Goal: Transaction & Acquisition: Purchase product/service

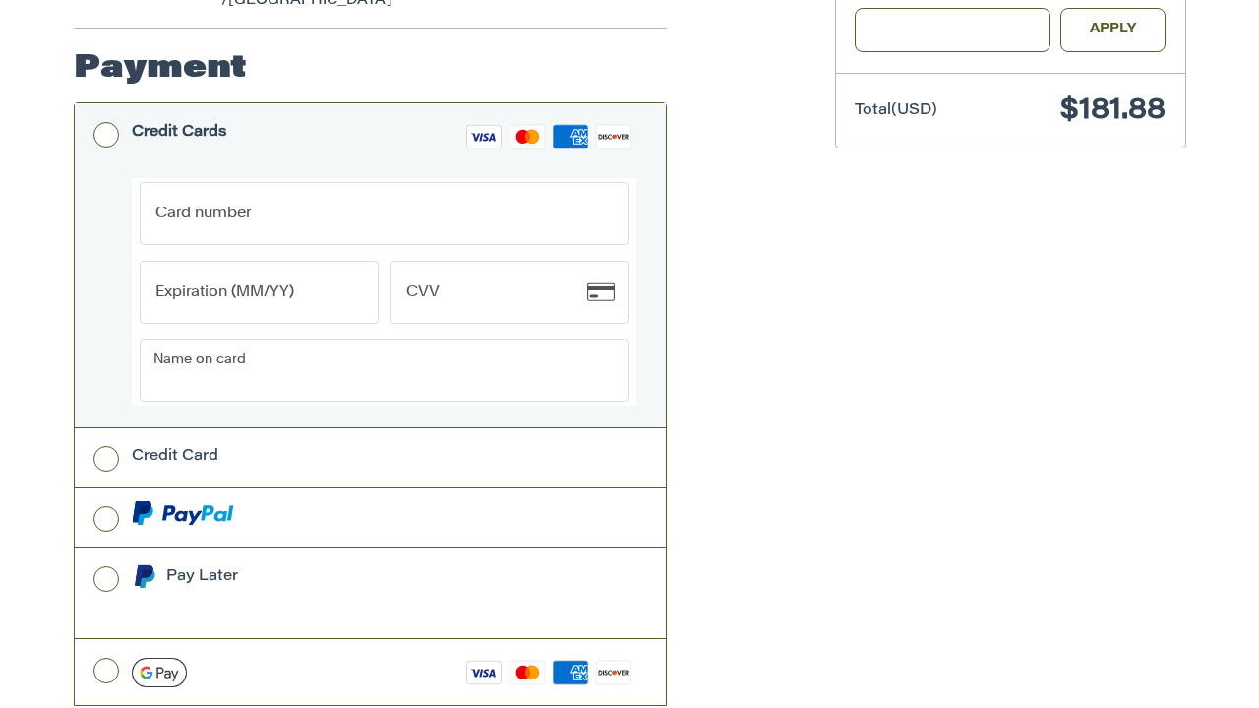
scroll to position [645, 0]
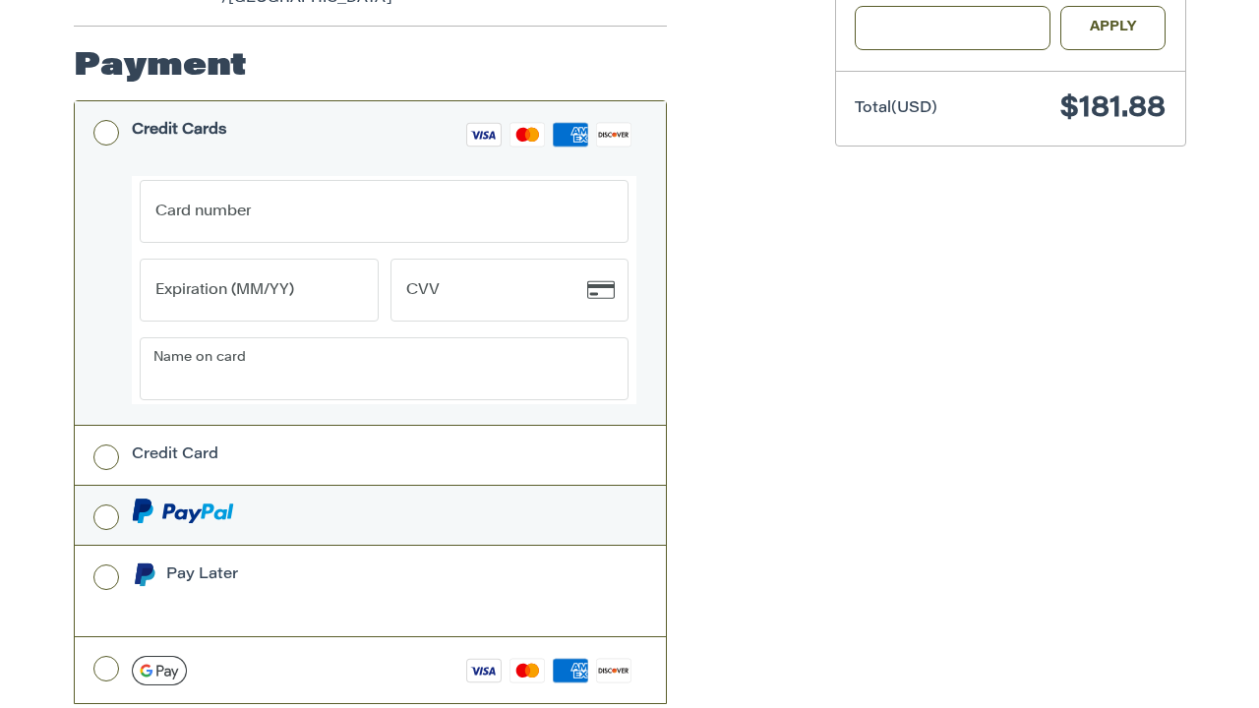
click at [105, 496] on label at bounding box center [370, 515] width 591 height 59
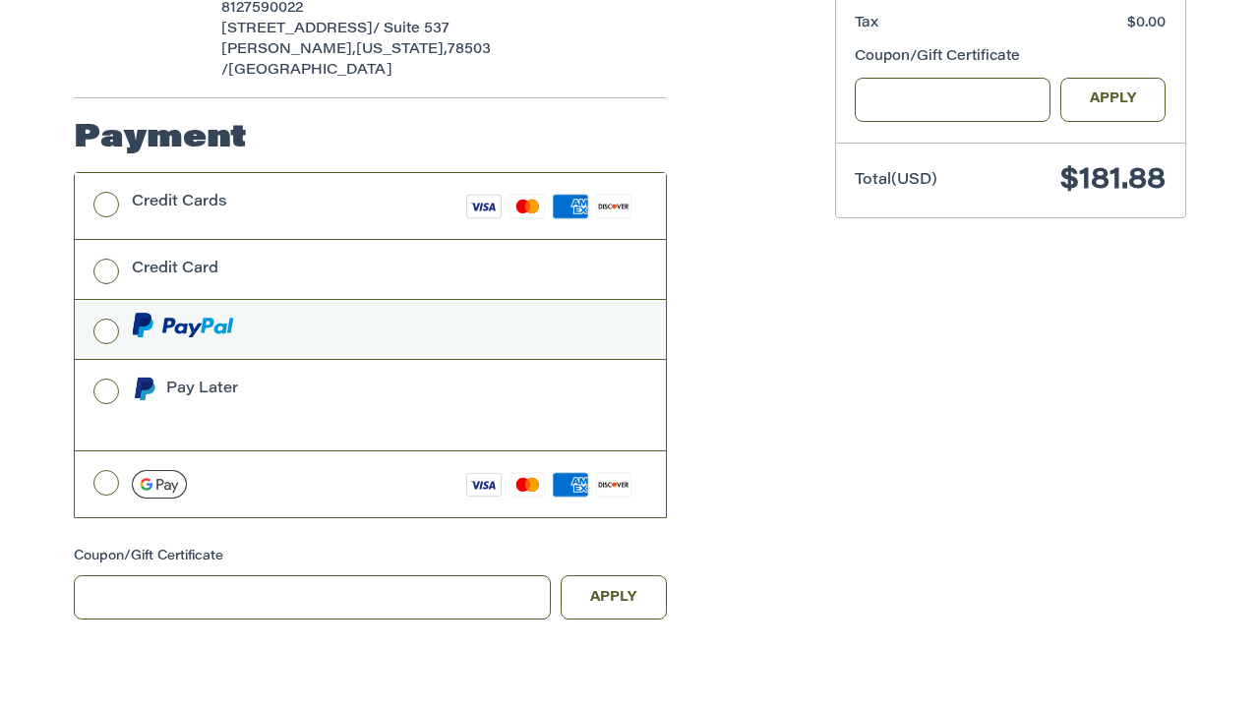
scroll to position [550, 0]
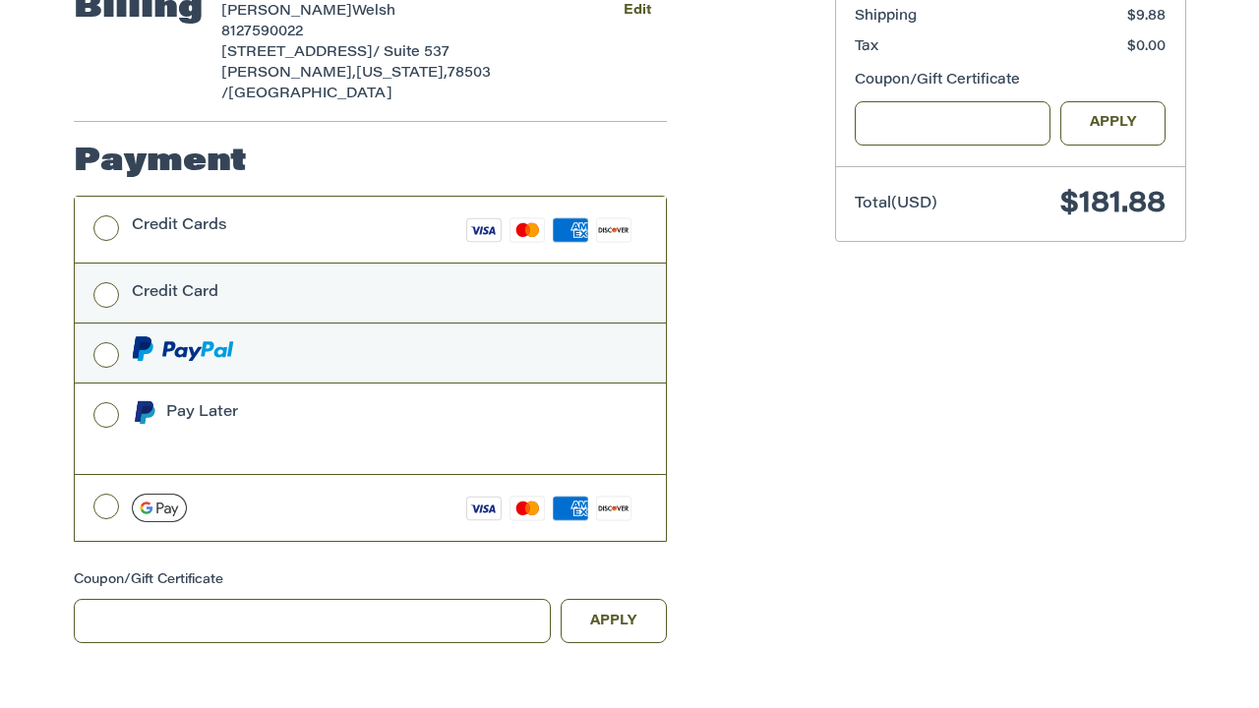
click at [286, 279] on div "Credit Card" at bounding box center [384, 292] width 504 height 32
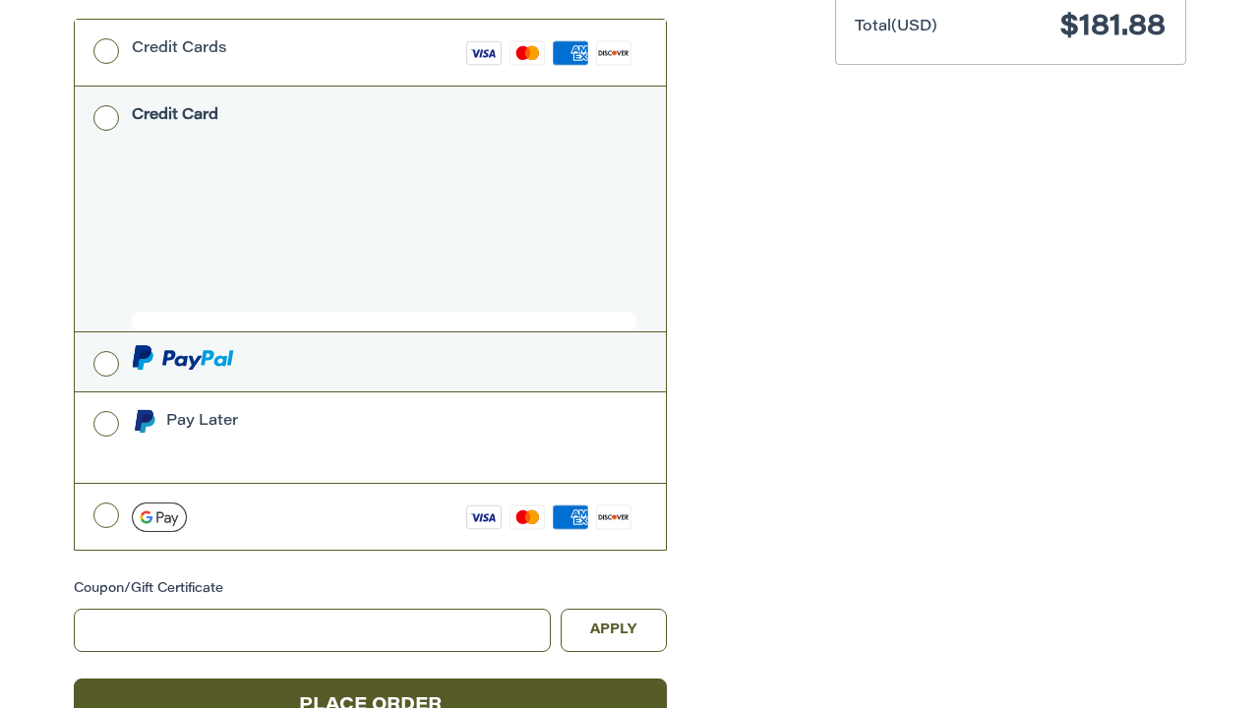
scroll to position [722, 0]
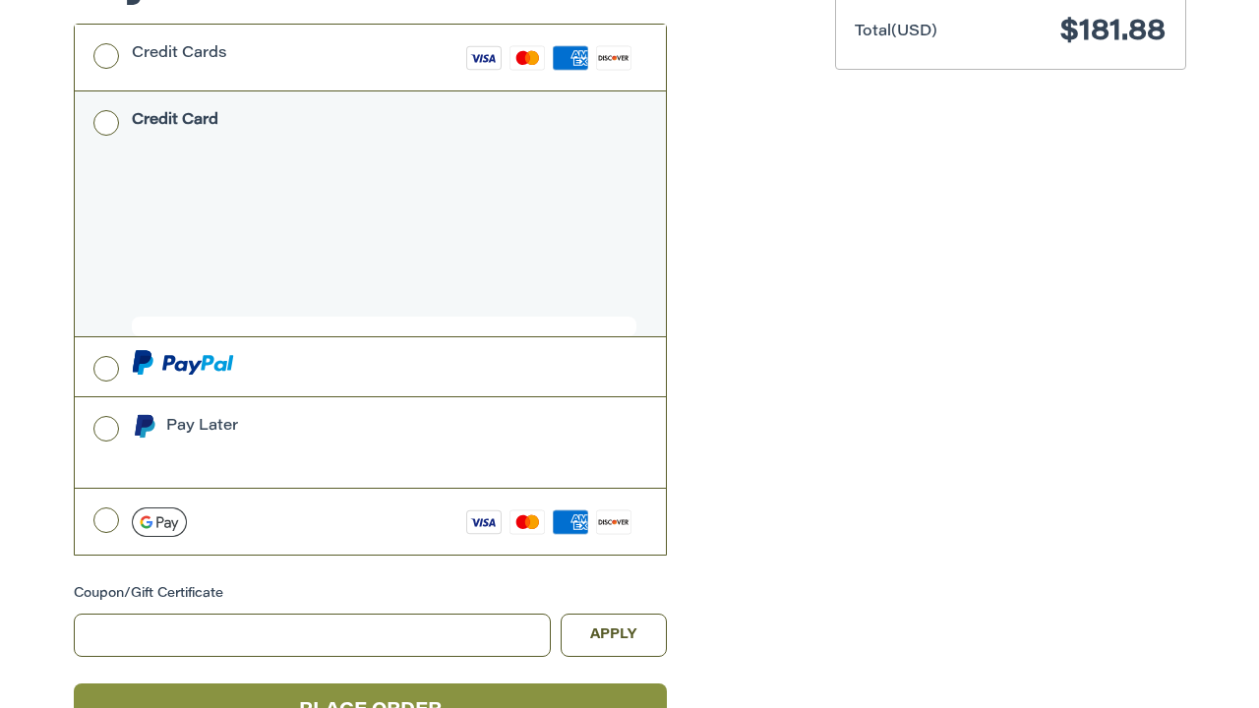
click at [479, 683] on button "Place Order" at bounding box center [370, 710] width 593 height 54
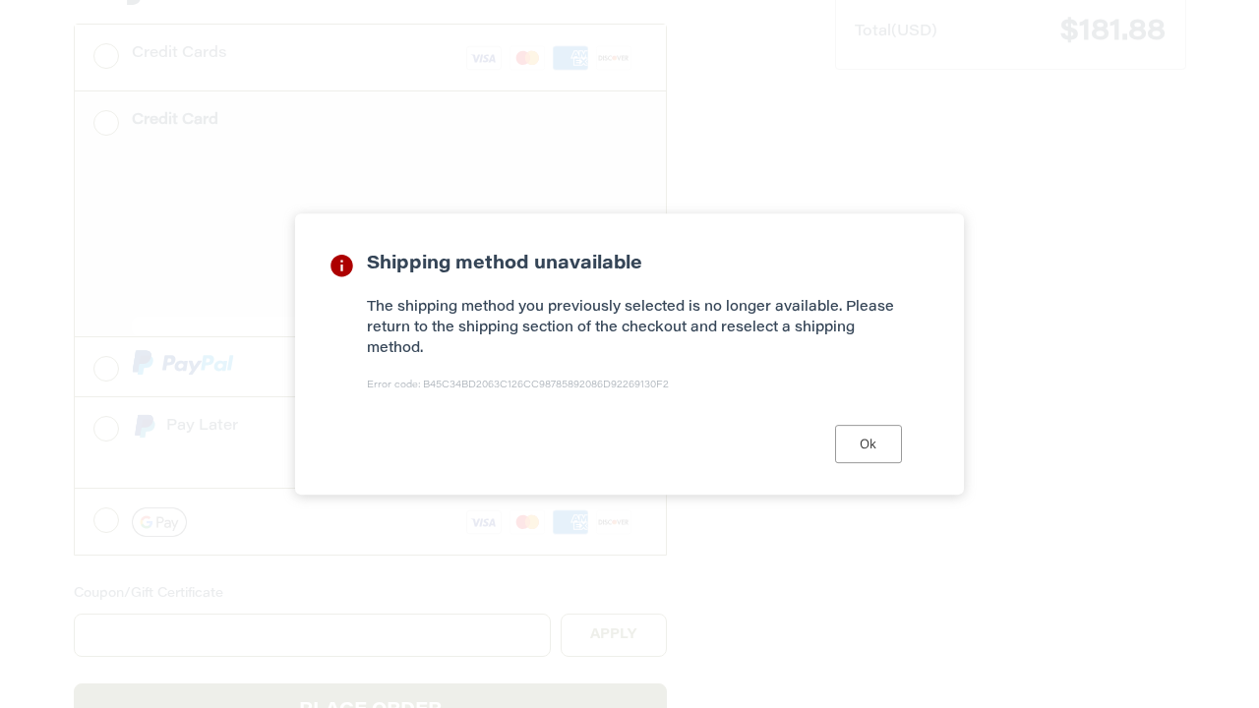
click at [874, 458] on button "Ok" at bounding box center [868, 444] width 67 height 38
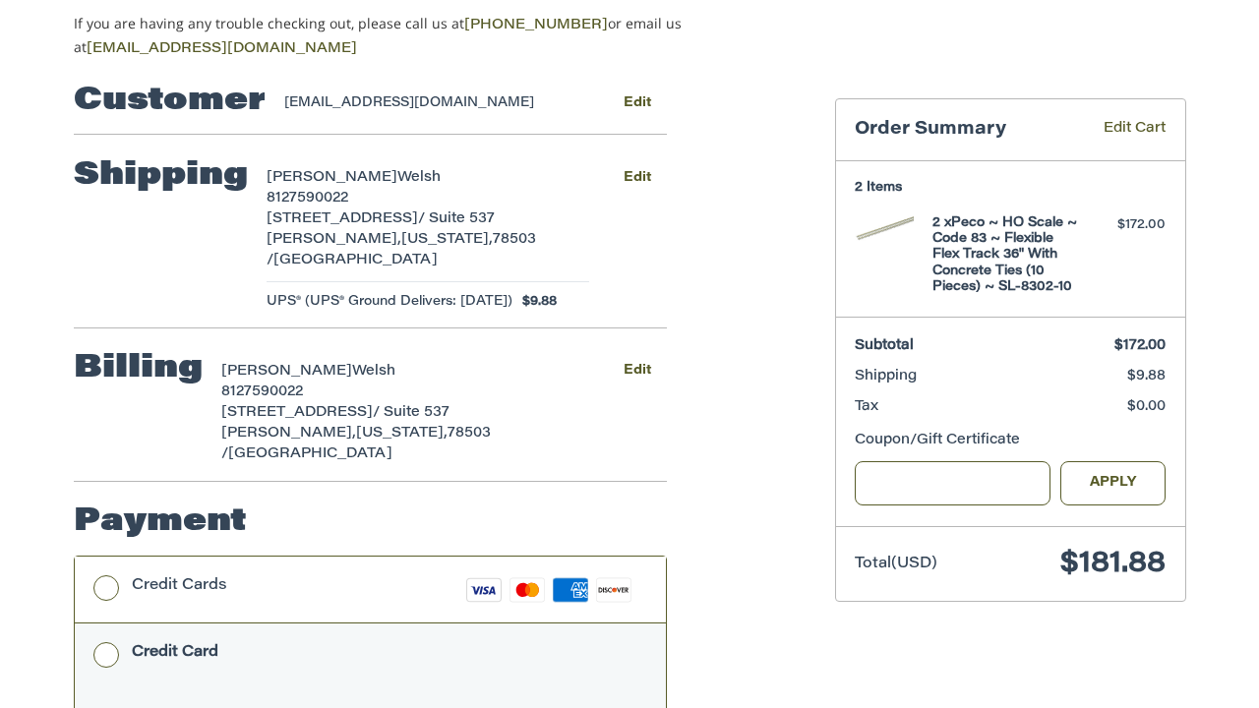
scroll to position [180, 0]
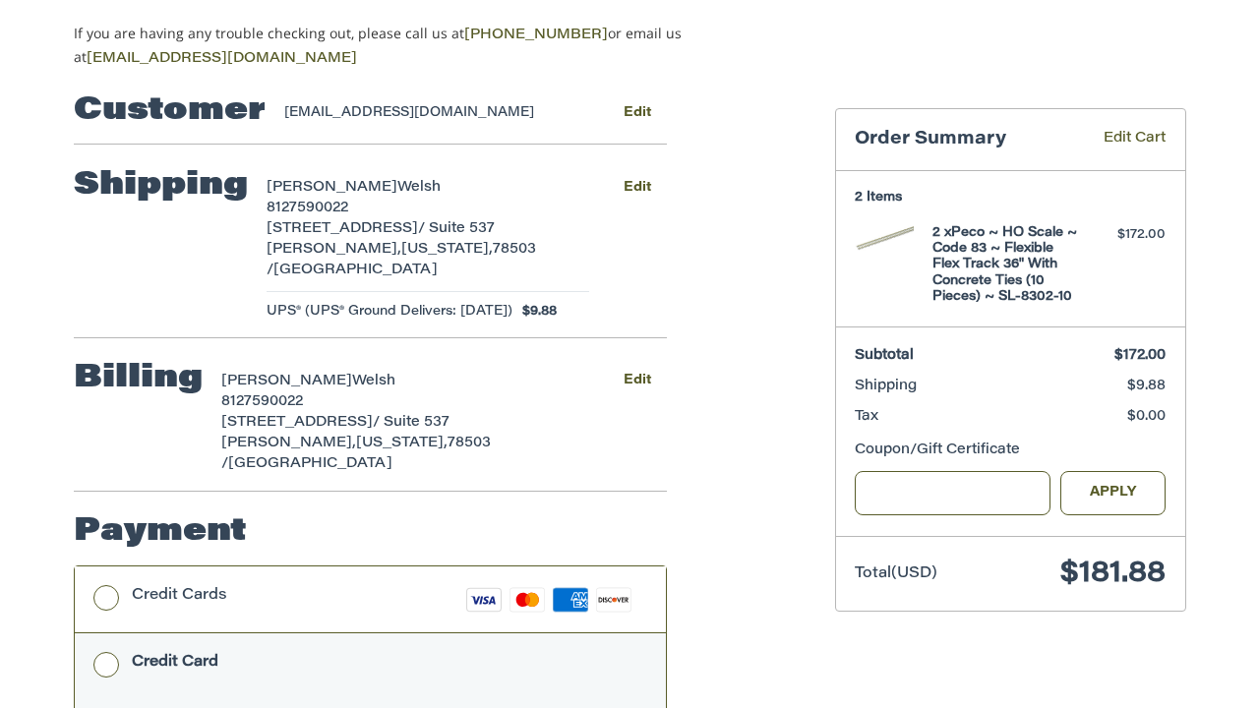
click at [545, 307] on div "UPS® (UPS® Ground Delivers: [DATE]) $9.88" at bounding box center [427, 312] width 323 height 20
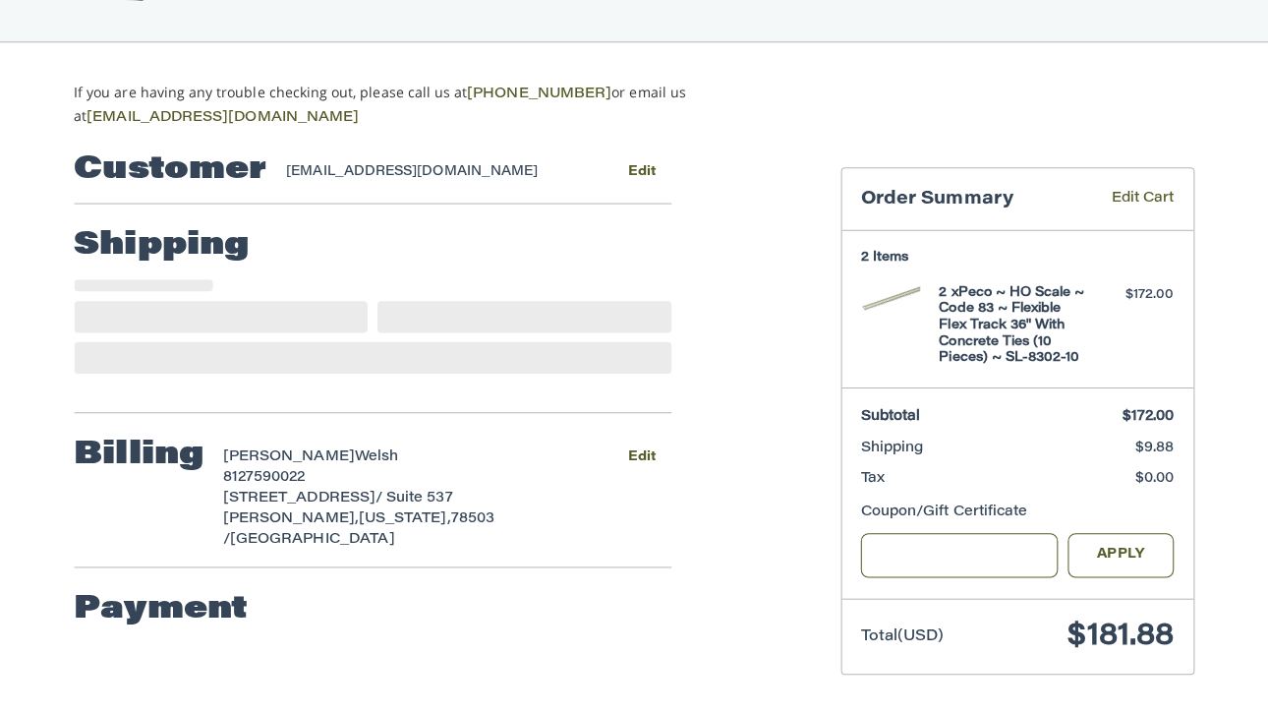
scroll to position [130, 0]
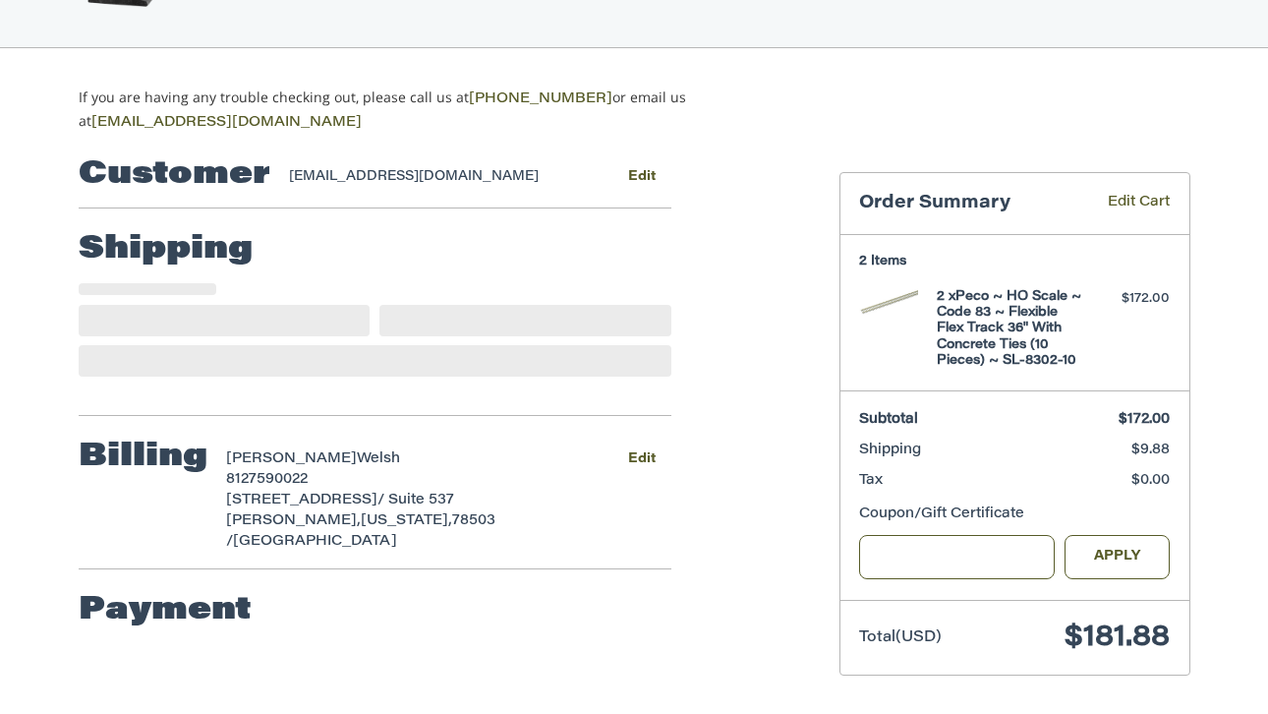
select select "**"
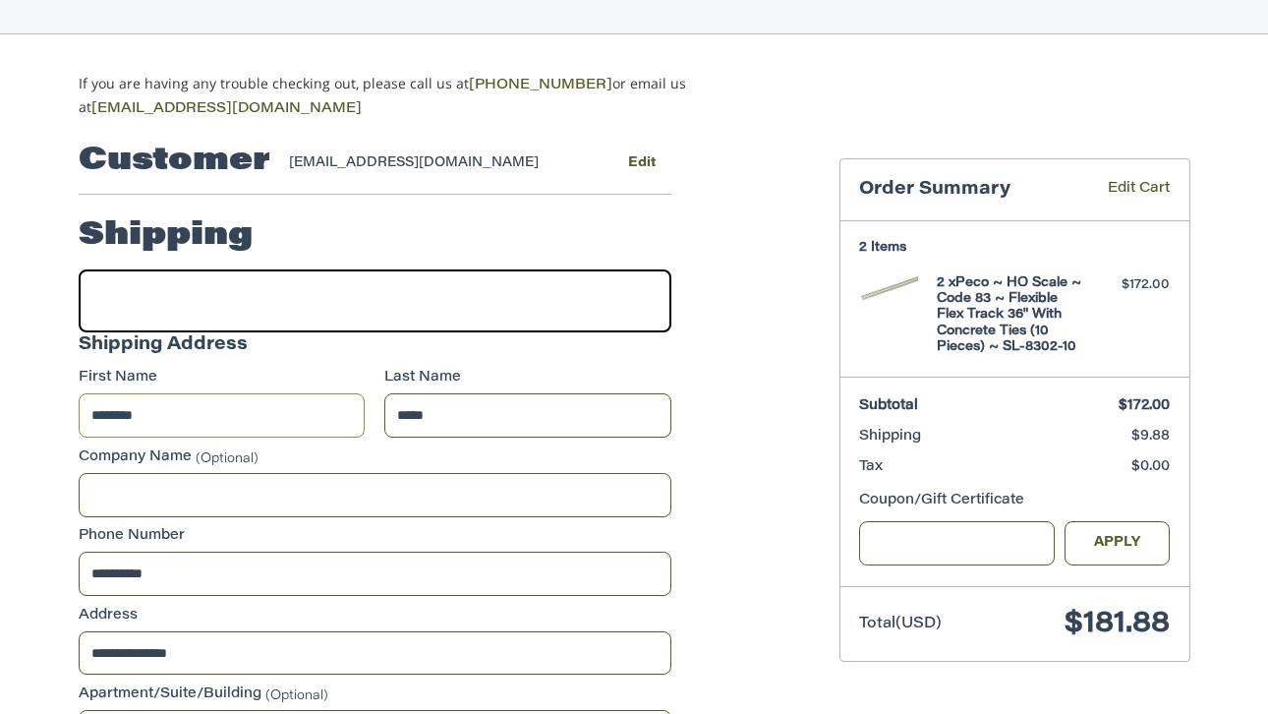
select select "**"
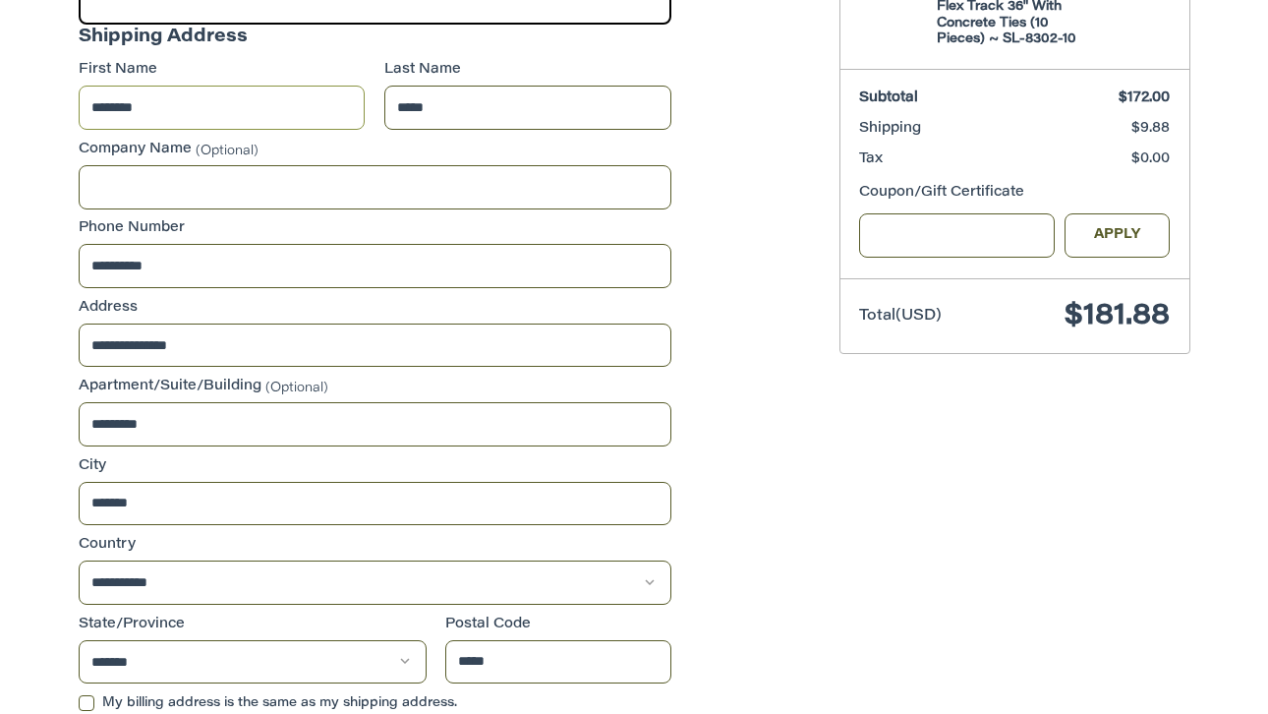
scroll to position [810, 0]
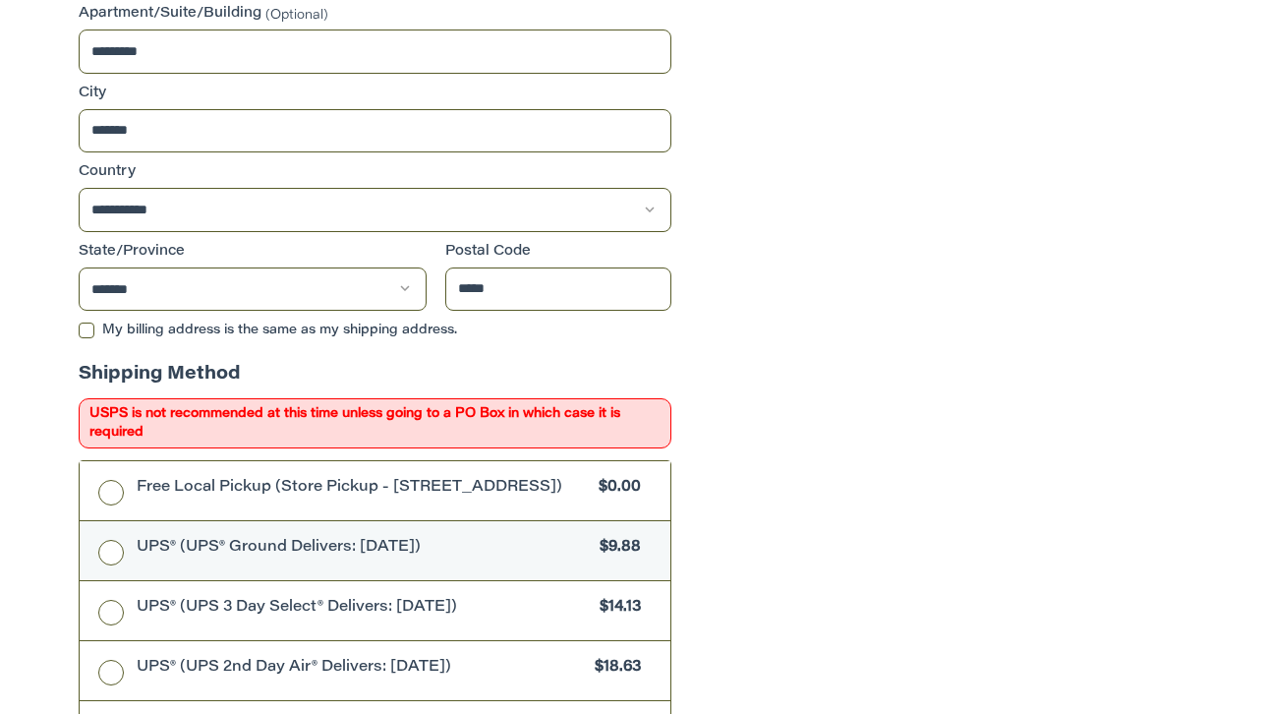
click at [493, 556] on span "UPS® (UPS® Ground Delivers: [DATE])" at bounding box center [364, 548] width 454 height 23
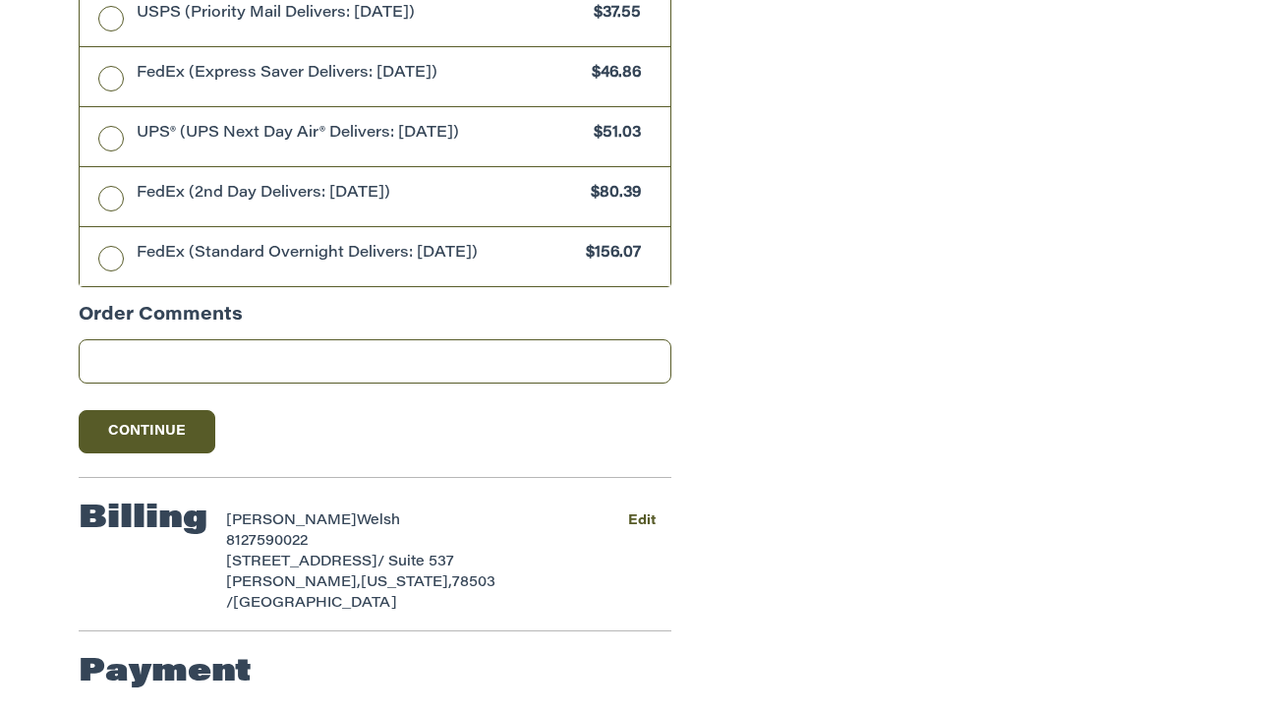
scroll to position [1677, 0]
click at [156, 452] on button "Continue" at bounding box center [148, 432] width 138 height 43
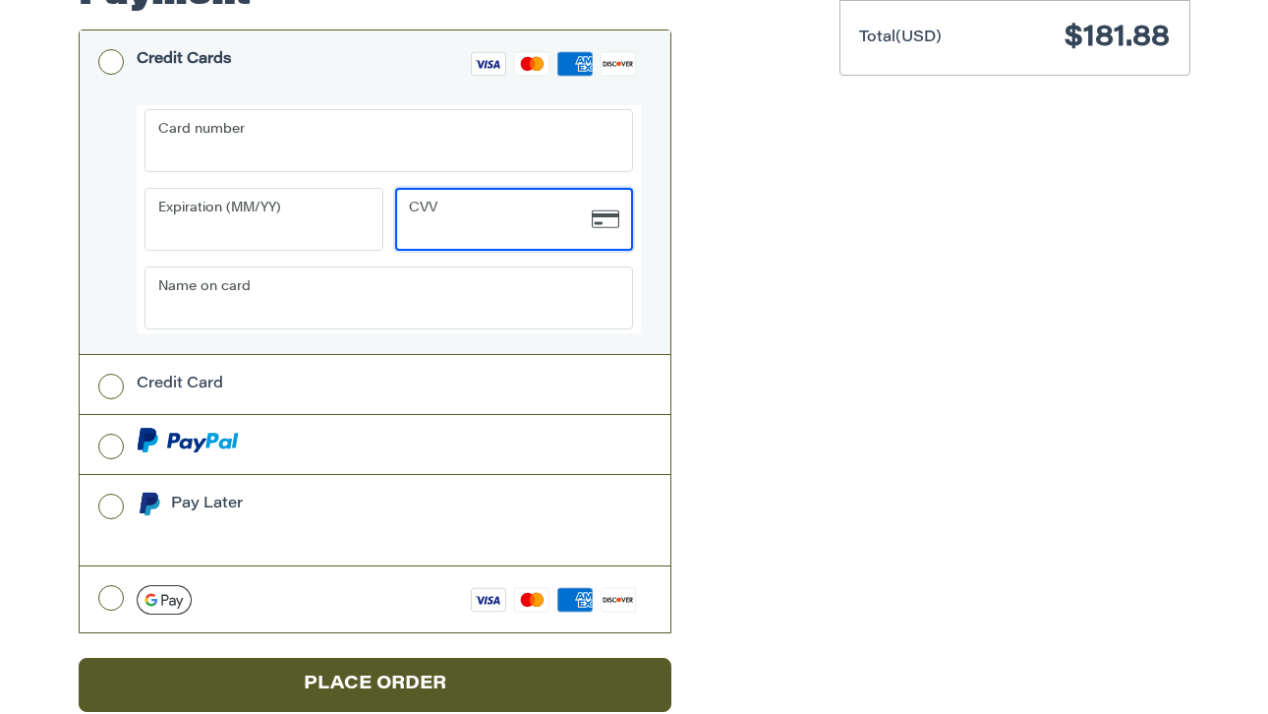
scroll to position [715, 0]
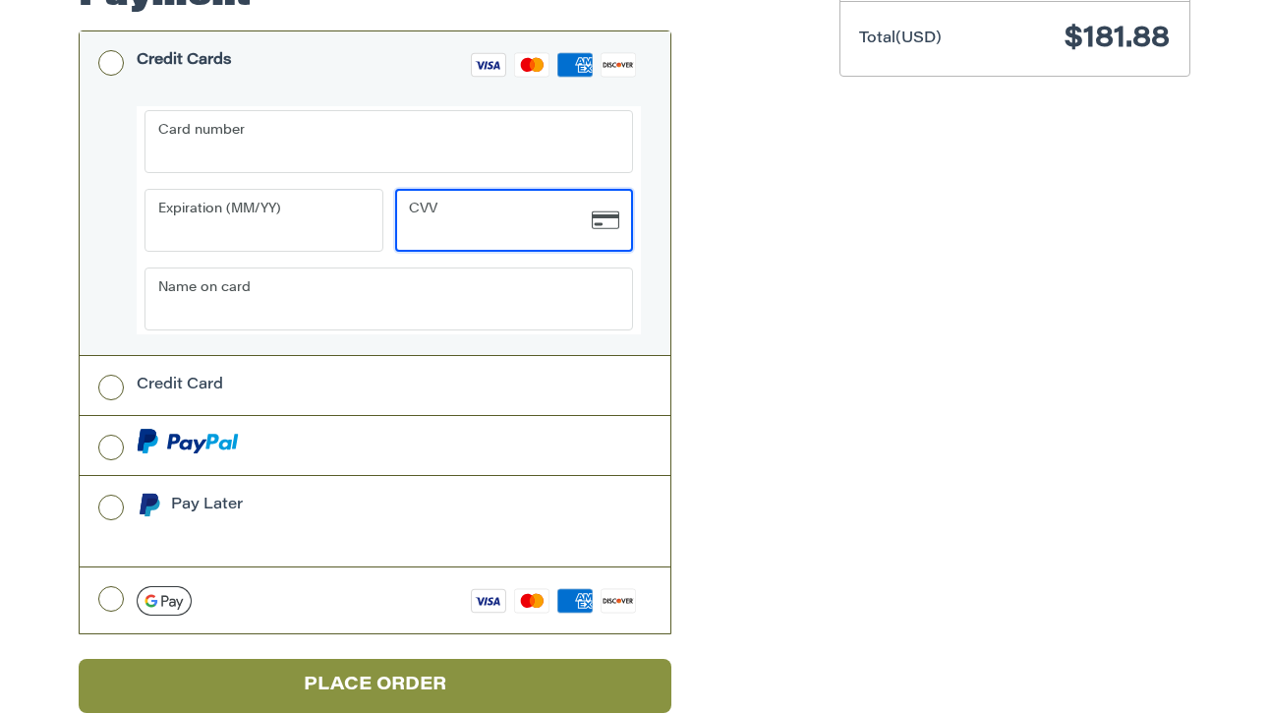
click at [441, 659] on button "Place Order" at bounding box center [375, 686] width 593 height 54
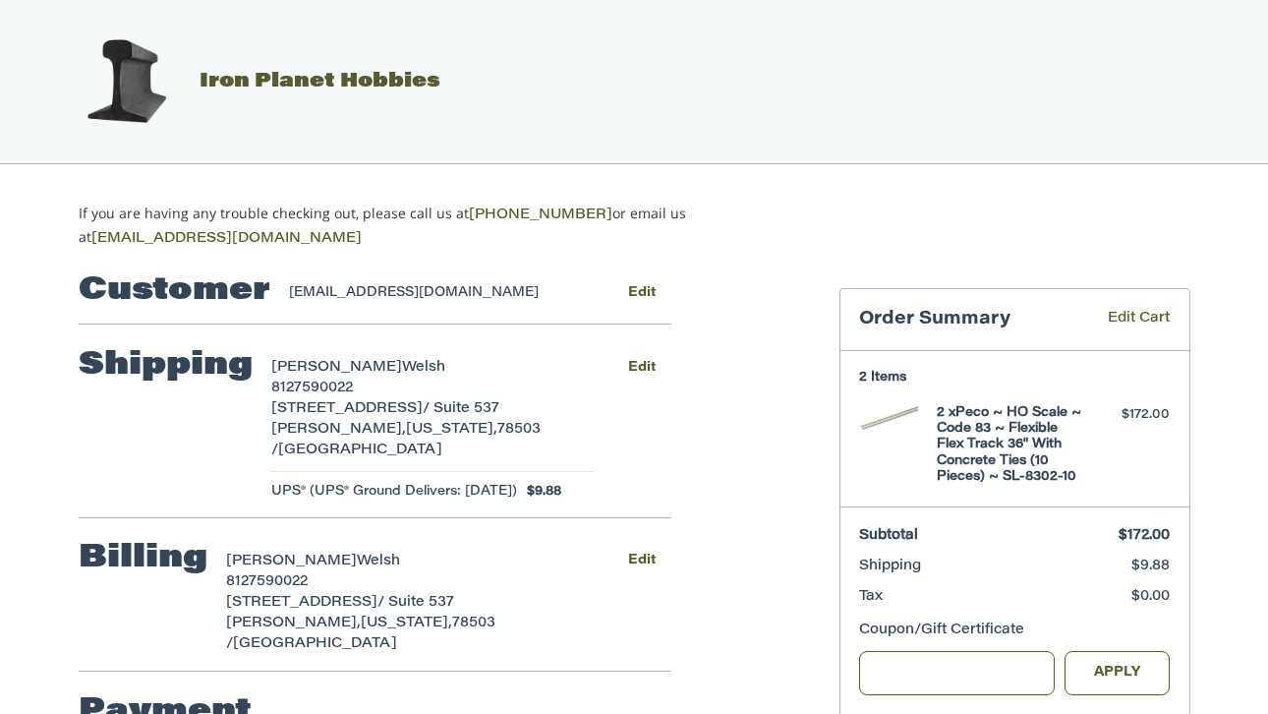
scroll to position [0, 0]
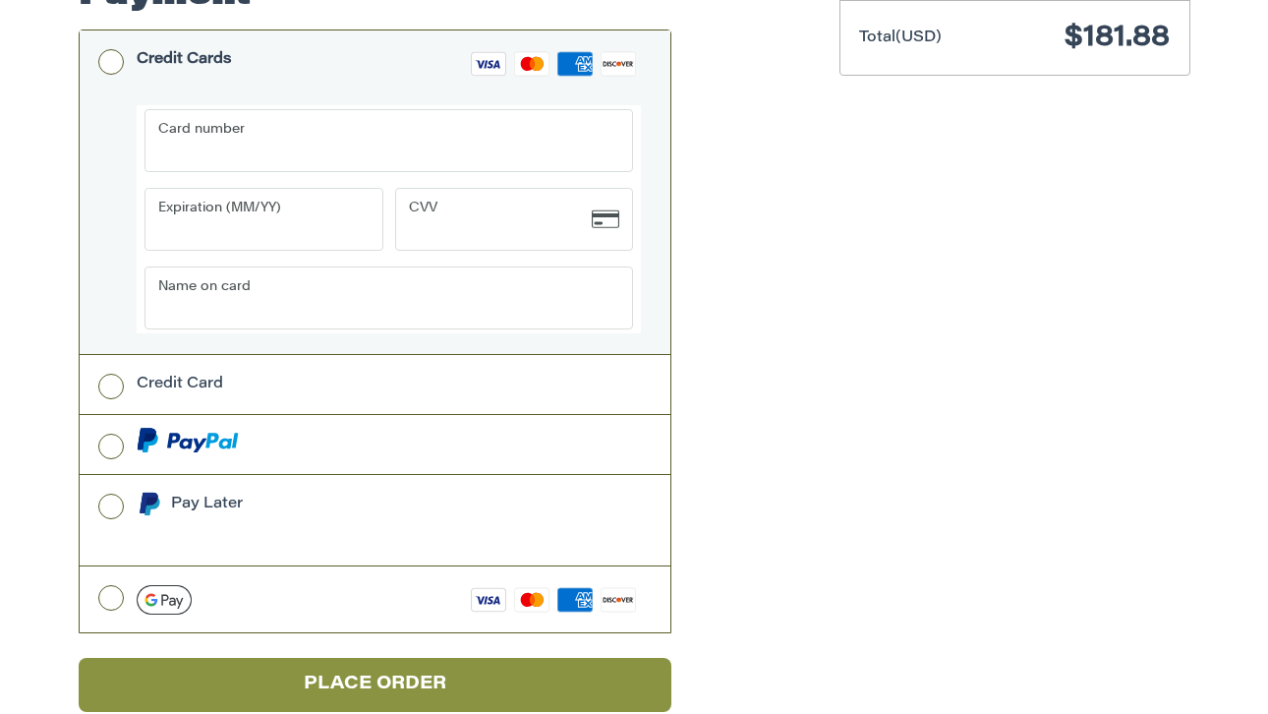
click at [456, 658] on button "Place Order" at bounding box center [375, 685] width 593 height 54
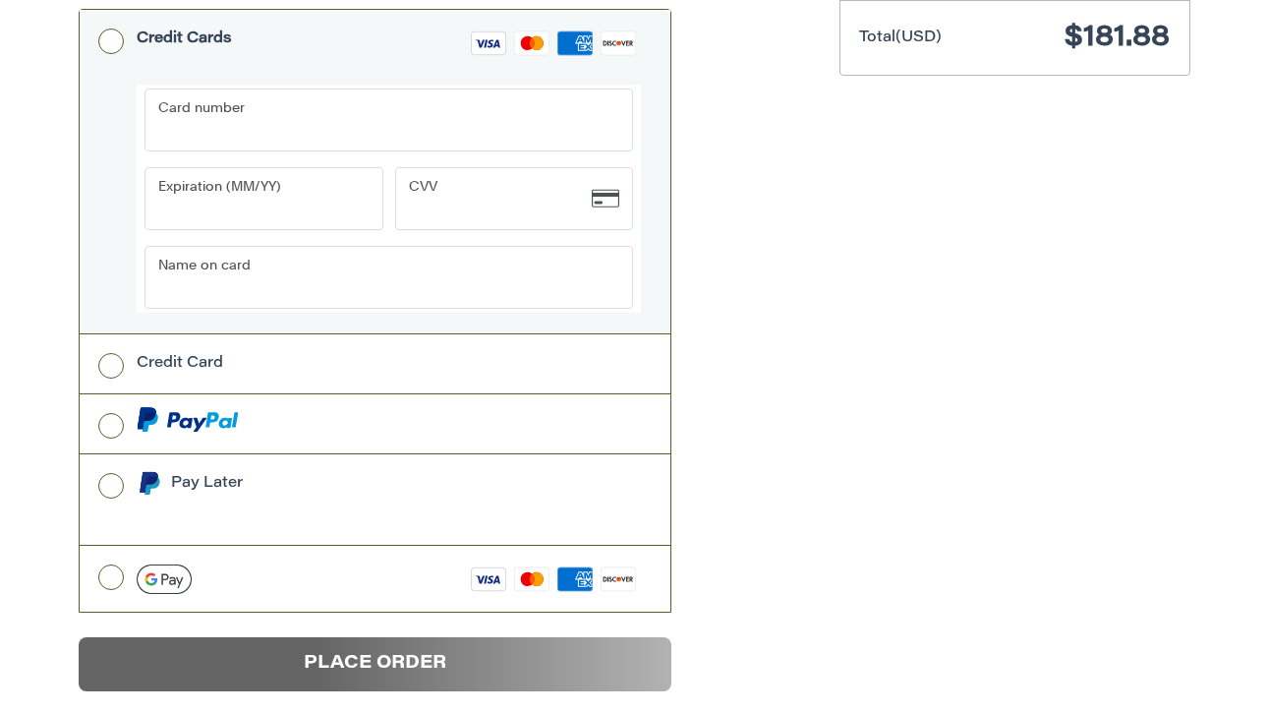
scroll to position [715, 0]
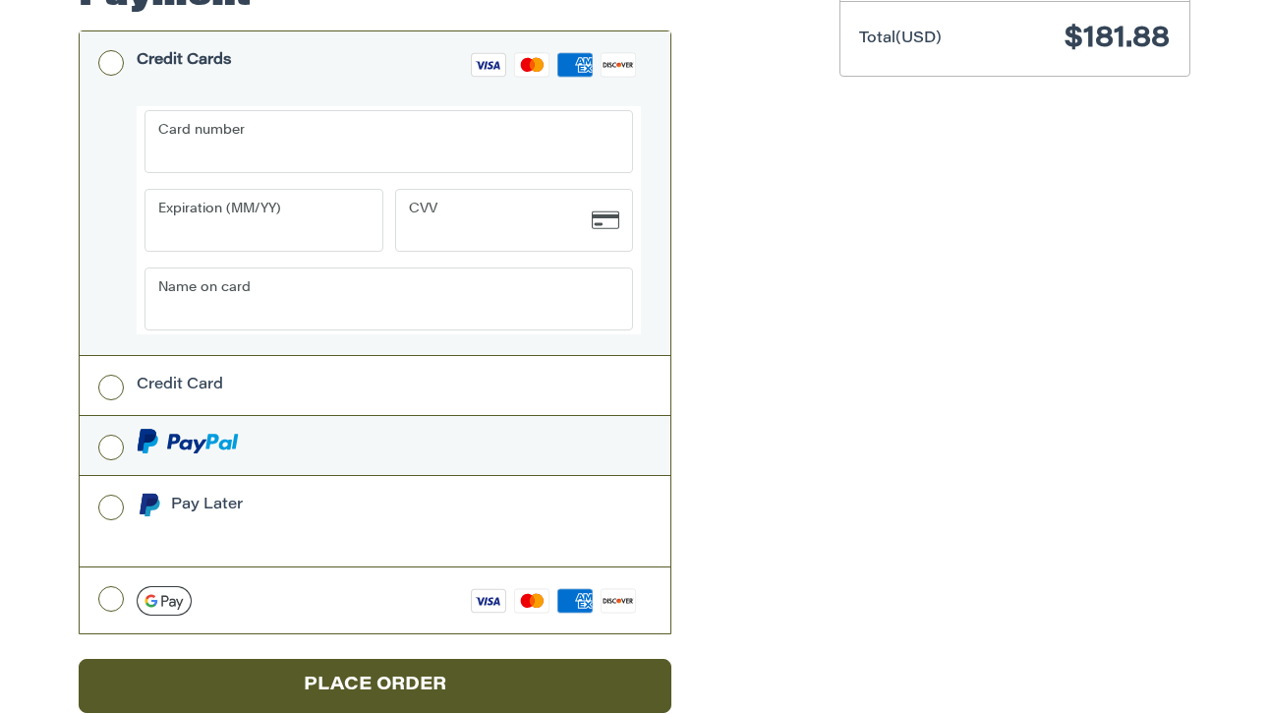
click at [106, 416] on label at bounding box center [375, 445] width 591 height 59
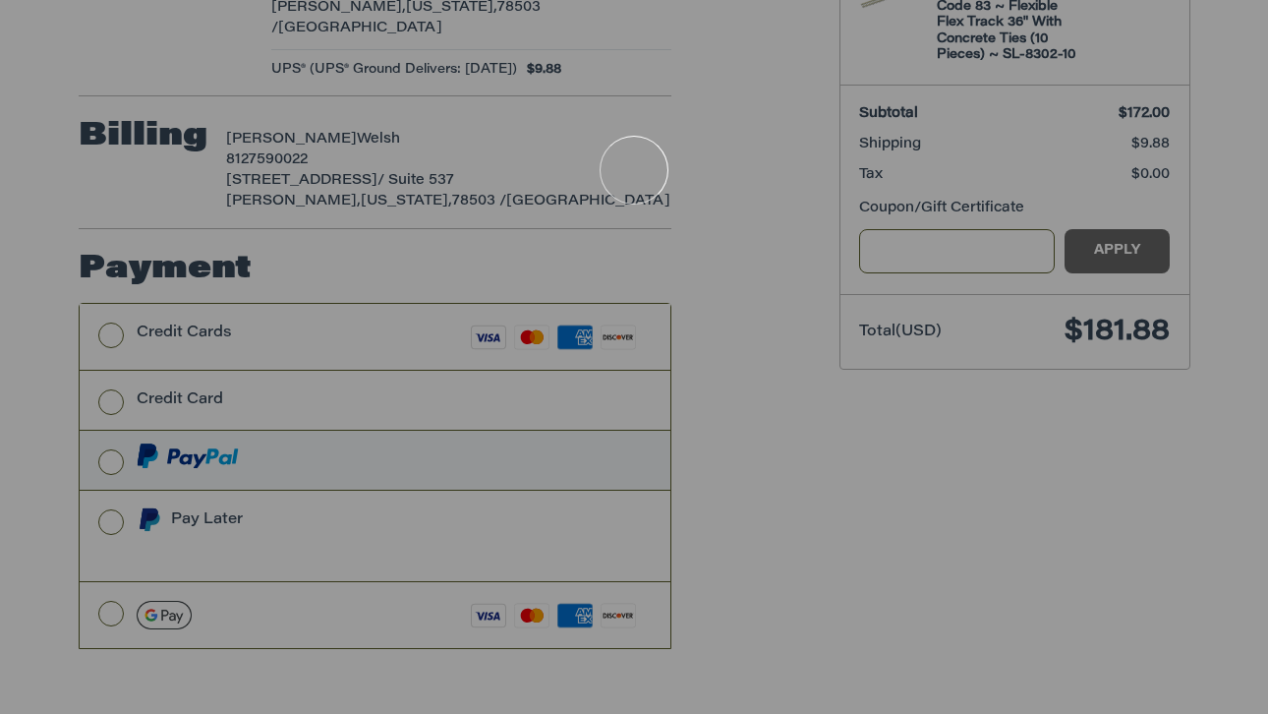
scroll to position [83, 0]
